Goal: Navigation & Orientation: Find specific page/section

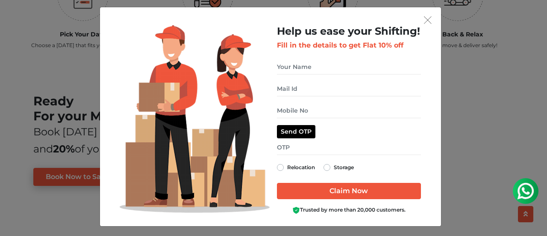
scroll to position [7, 0]
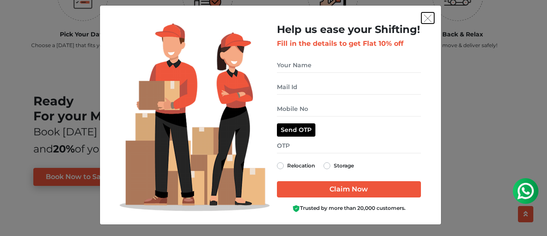
click at [422, 18] on button "get free quote dialog" at bounding box center [428, 17] width 13 height 11
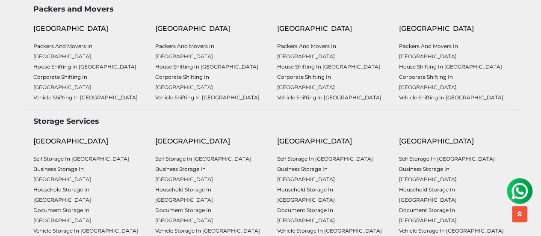
scroll to position [2298, 0]
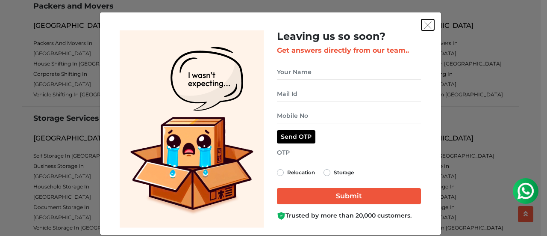
click at [426, 23] on img "get free quote dialog" at bounding box center [428, 25] width 8 height 8
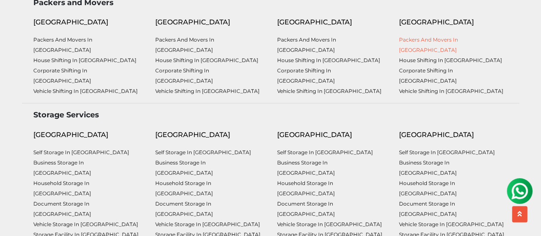
click at [430, 50] on link "Packers and Movers in [GEOGRAPHIC_DATA]" at bounding box center [428, 44] width 59 height 17
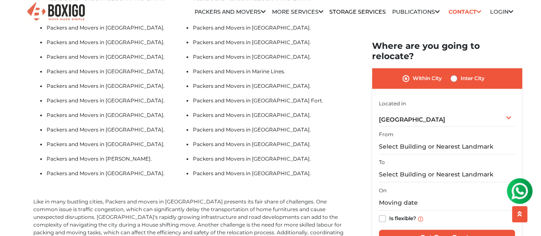
scroll to position [2198, 0]
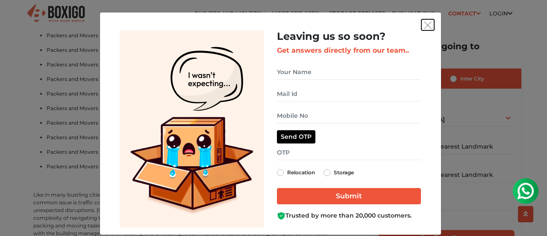
click at [425, 26] on img "get free quote dialog" at bounding box center [428, 25] width 8 height 8
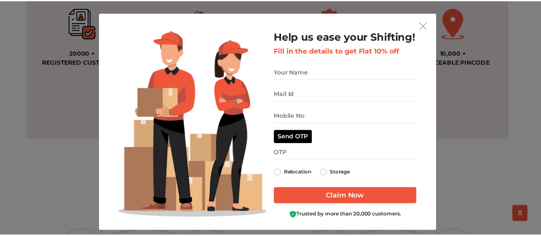
scroll to position [771, 0]
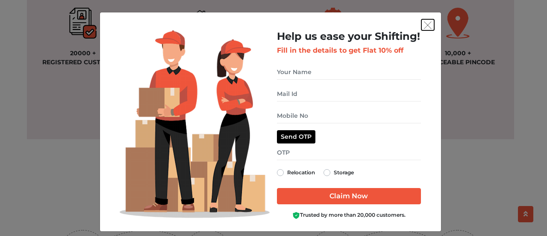
drag, startPoint x: 422, startPoint y: 24, endPoint x: 425, endPoint y: 28, distance: 4.6
click at [424, 24] on img "get free quote dialog" at bounding box center [428, 25] width 8 height 8
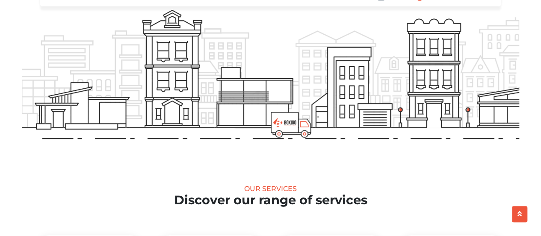
scroll to position [0, 0]
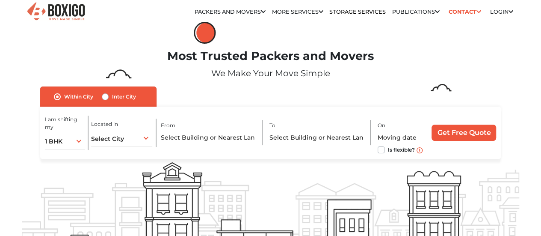
click at [0, 0] on link "Blogs" at bounding box center [0, 0] width 0 height 0
